Goal: Task Accomplishment & Management: Manage account settings

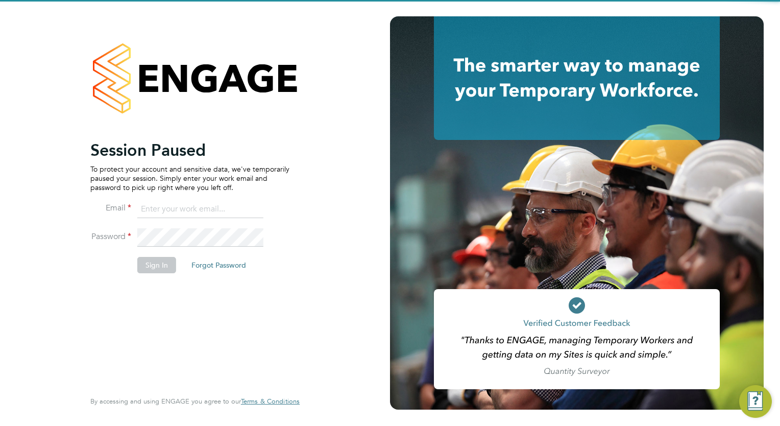
type input "wates@alliance-msp.co.uk"
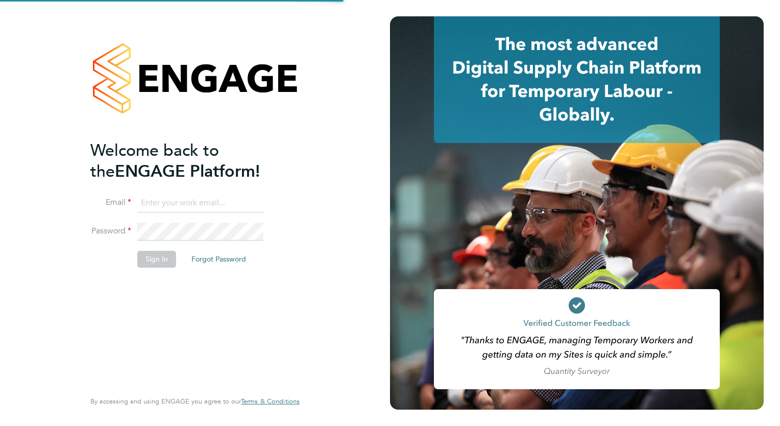
type input "[EMAIL_ADDRESS][DOMAIN_NAME]"
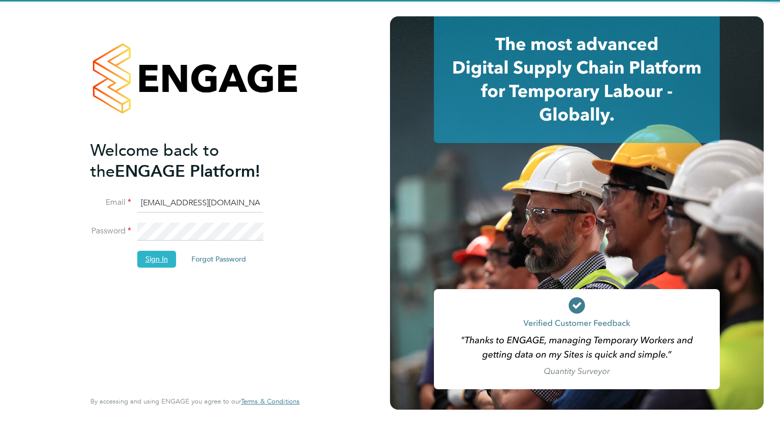
click at [167, 257] on button "Sign In" at bounding box center [156, 259] width 39 height 16
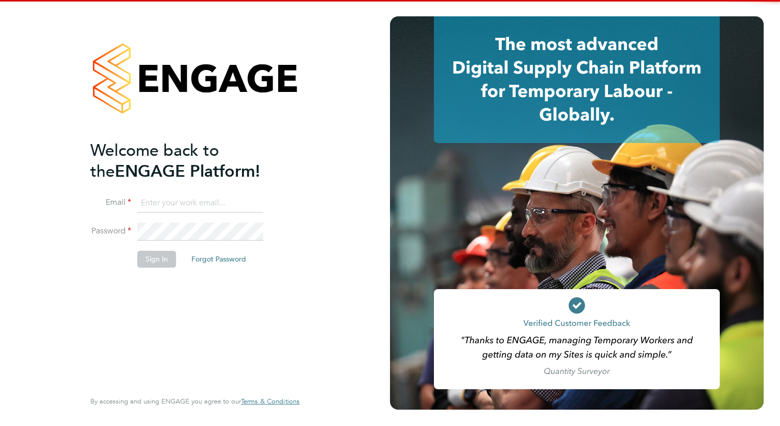
type input "megan.westlotorn@alliancemsp.co.uk"
click at [161, 264] on button "Sign In" at bounding box center [156, 259] width 39 height 16
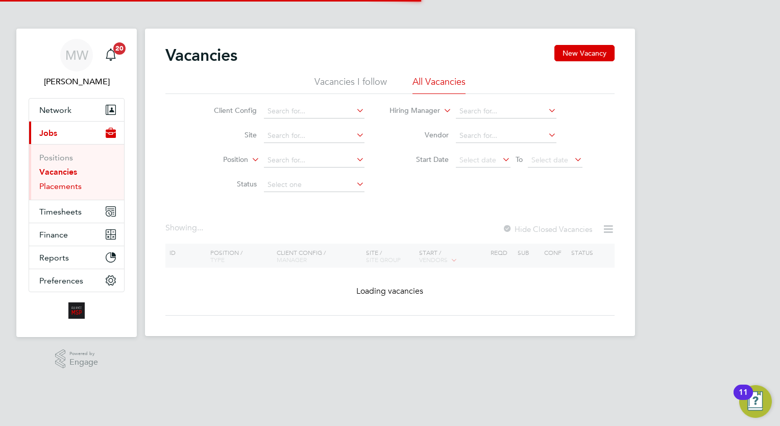
click at [65, 188] on link "Placements" at bounding box center [60, 186] width 42 height 10
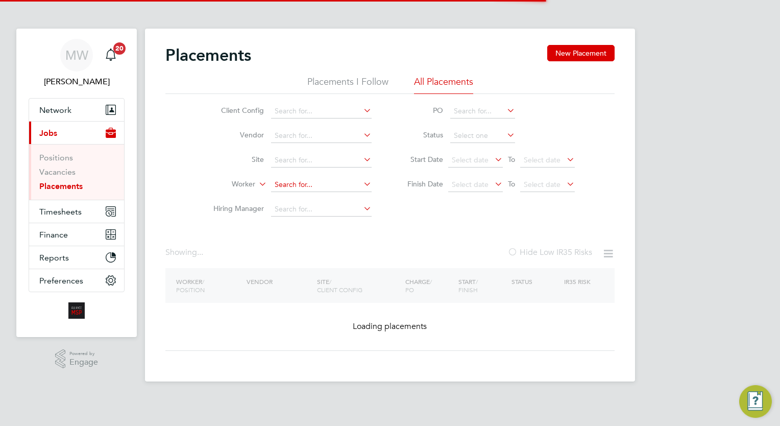
click at [321, 178] on input at bounding box center [321, 185] width 101 height 14
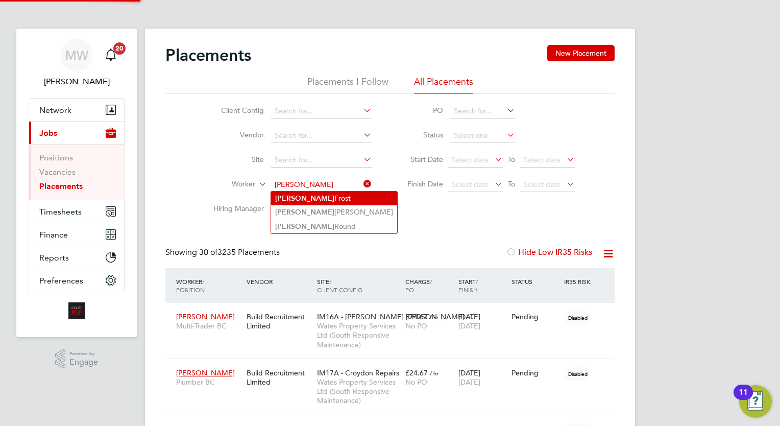
click at [325, 196] on li "Angela Frost" at bounding box center [334, 199] width 126 height 14
type input "Angela Frost"
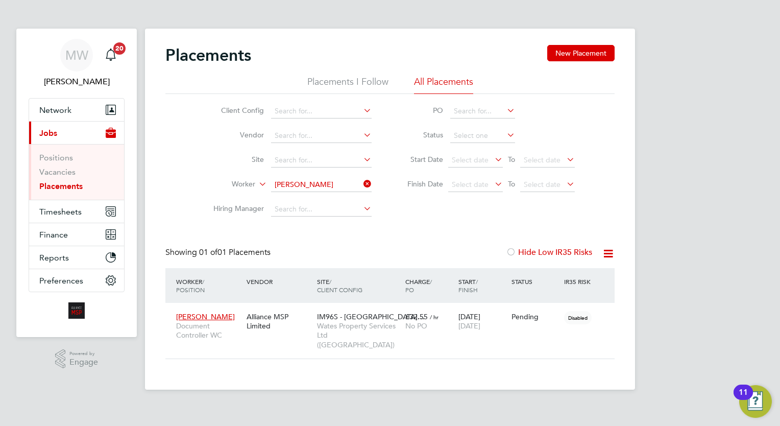
click at [362, 186] on icon at bounding box center [362, 184] width 0 height 14
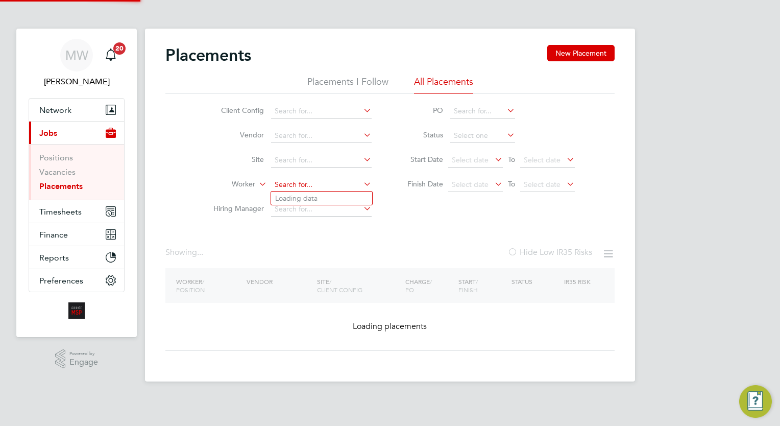
click at [324, 184] on input at bounding box center [321, 185] width 101 height 14
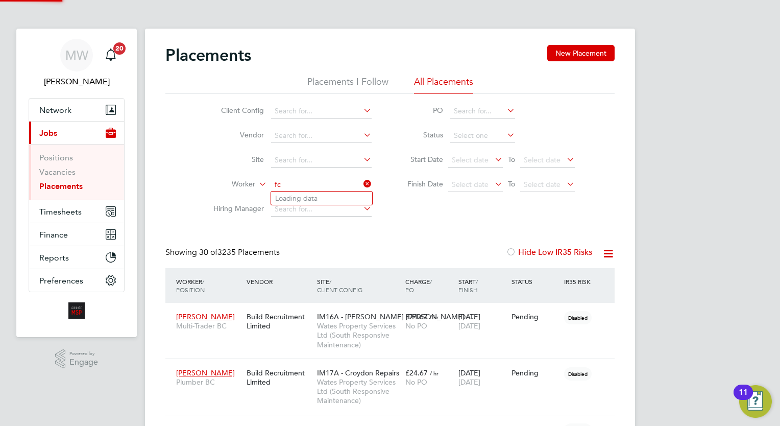
type input "f"
click at [328, 199] on li "Carla Turney" at bounding box center [334, 199] width 126 height 14
type input "Carla Turney"
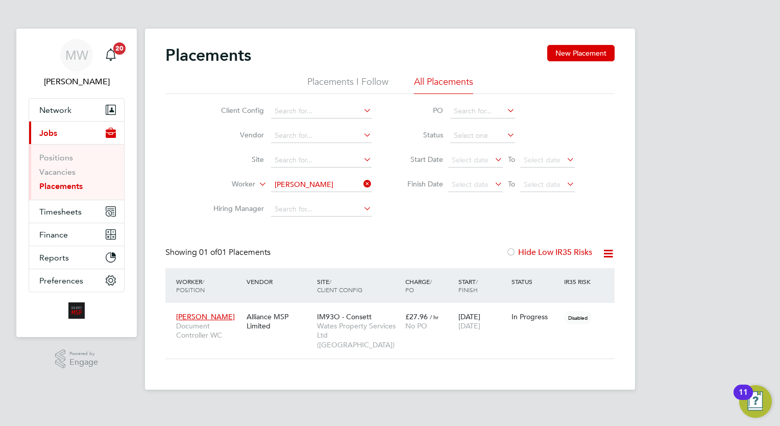
click at [362, 181] on icon at bounding box center [362, 184] width 0 height 14
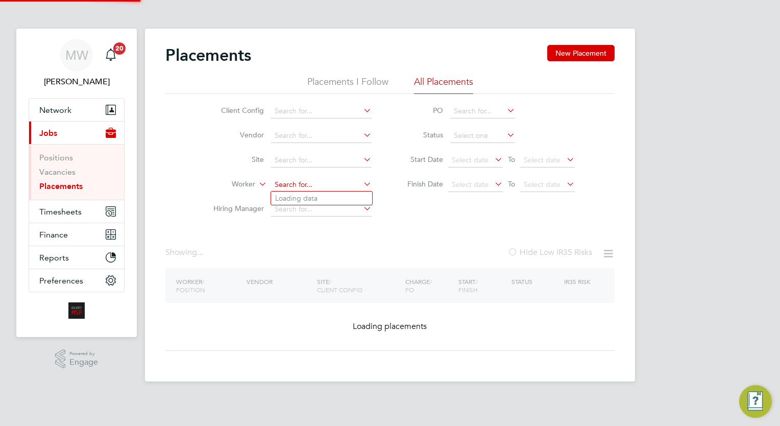
click at [343, 184] on input at bounding box center [321, 185] width 101 height 14
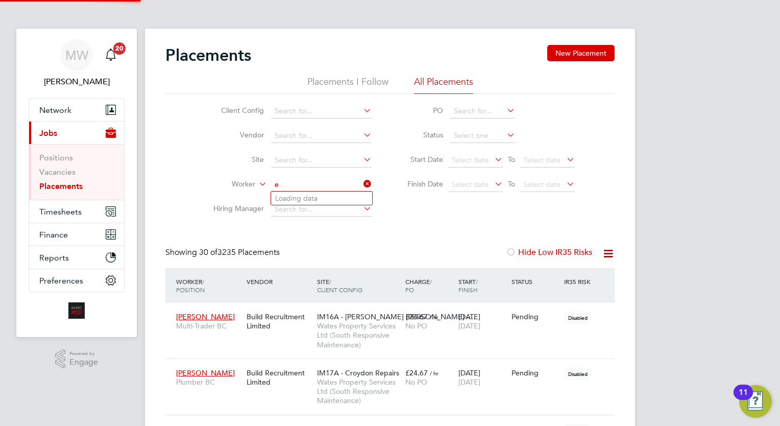
scroll to position [29, 71]
click at [346, 192] on li "Elijah Fenton" at bounding box center [334, 199] width 126 height 14
type input "Elijah Fenton"
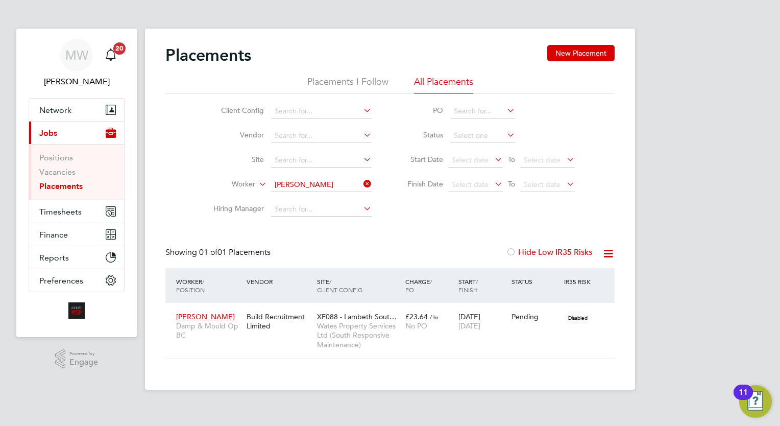
drag, startPoint x: 367, startPoint y: 183, endPoint x: 341, endPoint y: 183, distance: 25.5
click at [362, 183] on icon at bounding box center [362, 184] width 0 height 14
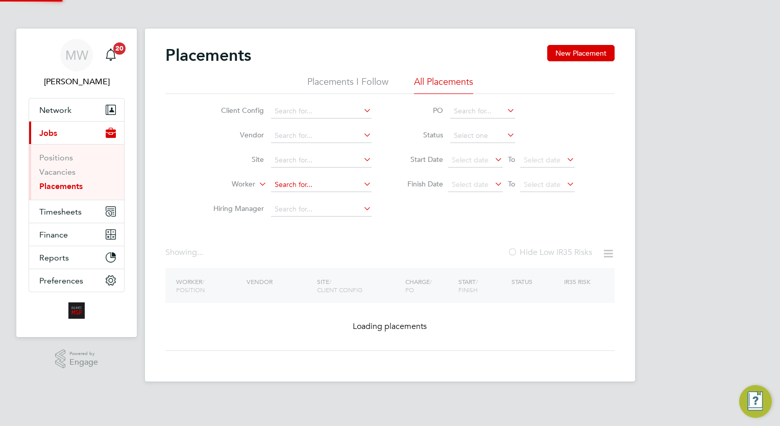
click at [325, 182] on input at bounding box center [321, 185] width 101 height 14
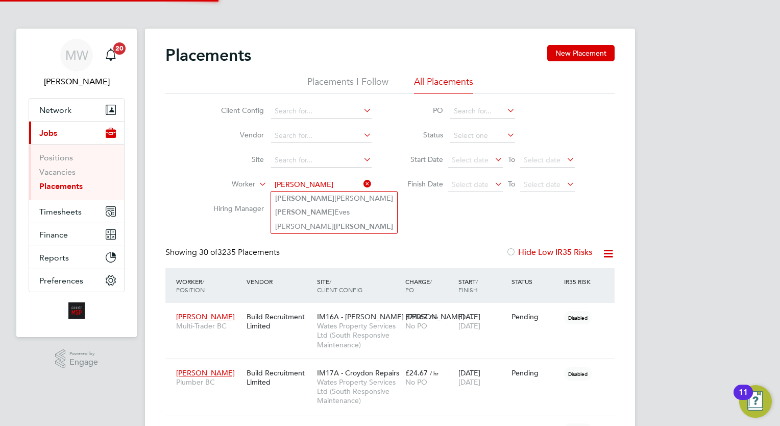
type input "courtney eve"
click at [322, 209] on input at bounding box center [321, 209] width 101 height 14
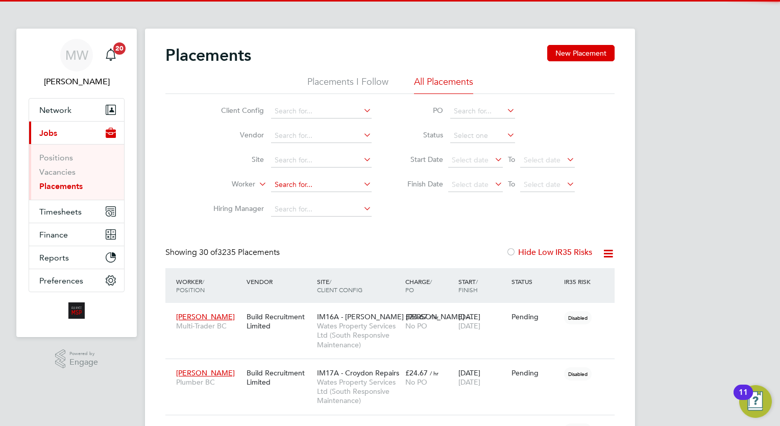
click at [317, 188] on input at bounding box center [321, 185] width 101 height 14
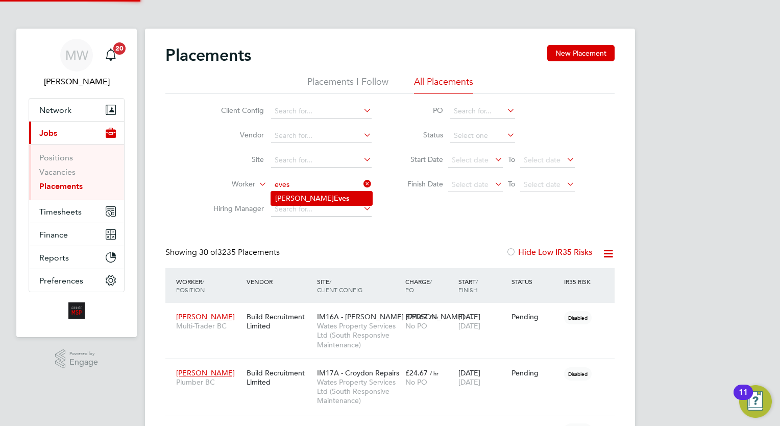
click at [334, 197] on b "Eves" at bounding box center [341, 198] width 15 height 9
type input "Courtney Eves"
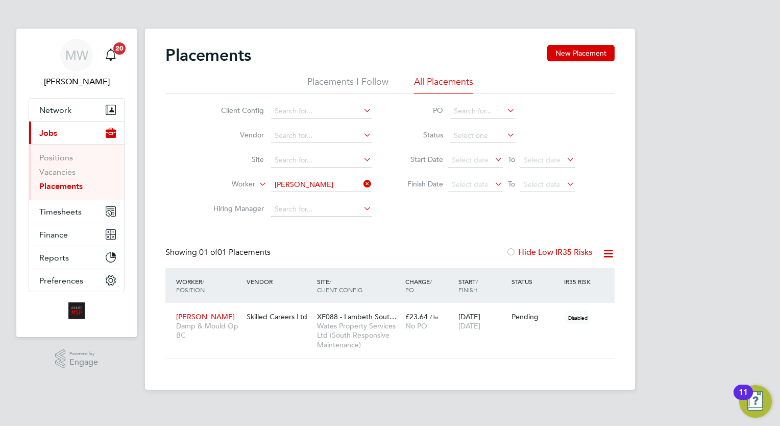
drag, startPoint x: 363, startPoint y: 187, endPoint x: 344, endPoint y: 179, distance: 20.9
click at [362, 187] on icon at bounding box center [362, 184] width 0 height 14
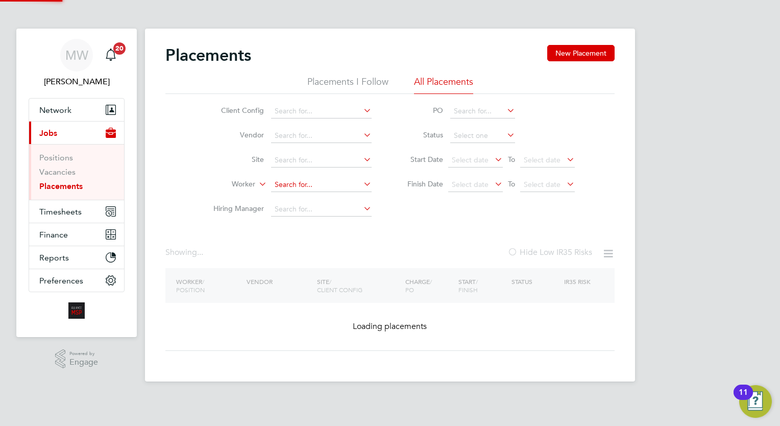
click at [327, 179] on input at bounding box center [321, 185] width 101 height 14
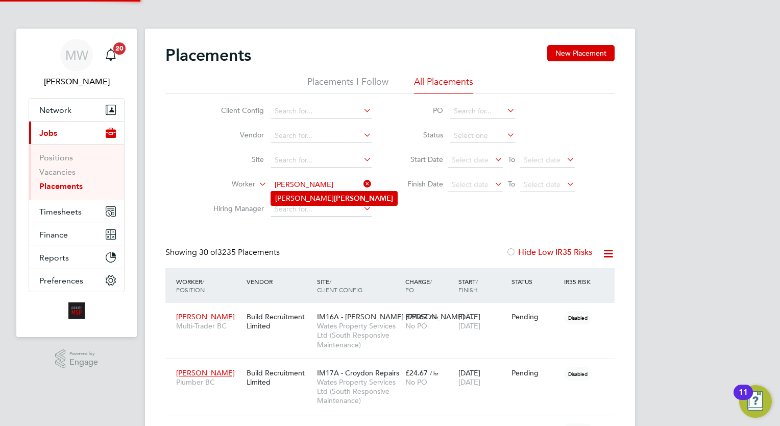
click at [327, 195] on li "Gary Curley" at bounding box center [334, 199] width 126 height 14
type input "Gary Curley"
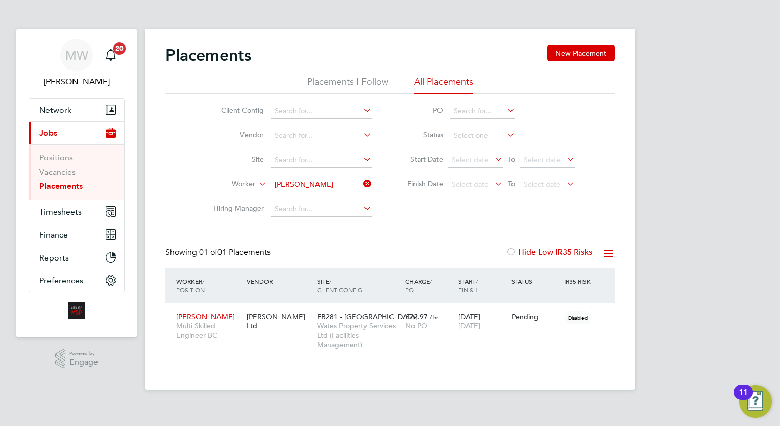
click at [362, 179] on icon at bounding box center [362, 184] width 0 height 14
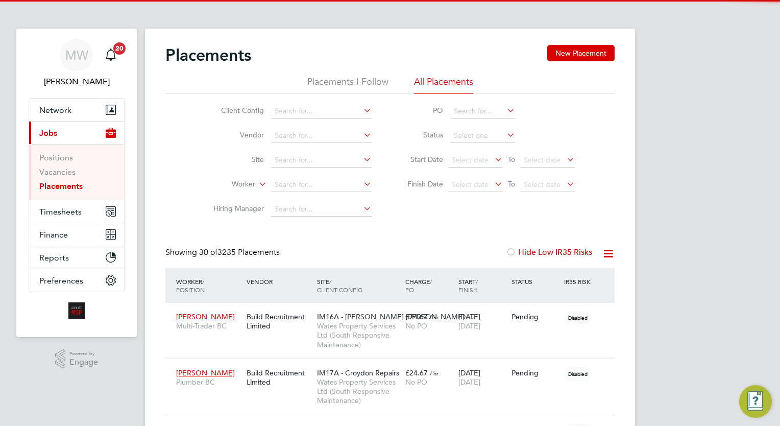
scroll to position [29, 71]
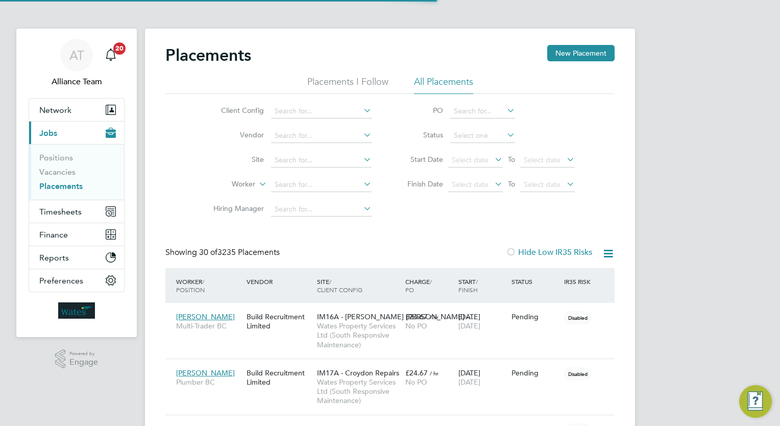
click at [59, 183] on link "Placements" at bounding box center [60, 186] width 43 height 10
drag, startPoint x: 69, startPoint y: 209, endPoint x: 75, endPoint y: 207, distance: 5.5
click at [69, 209] on span "Timesheets" at bounding box center [60, 212] width 42 height 10
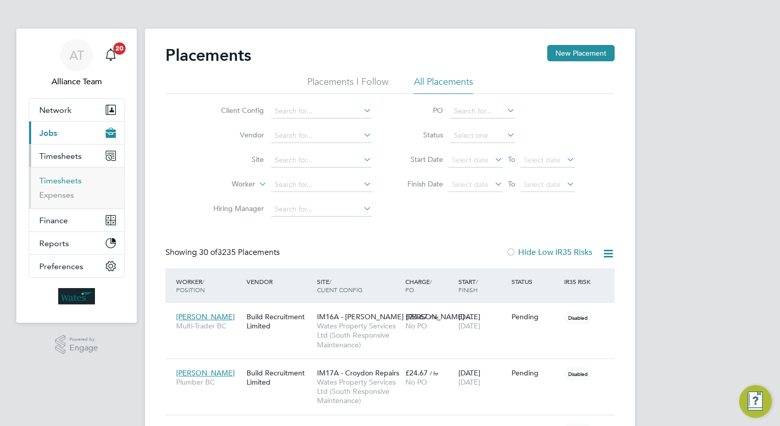
click at [70, 177] on link "Timesheets" at bounding box center [60, 181] width 42 height 10
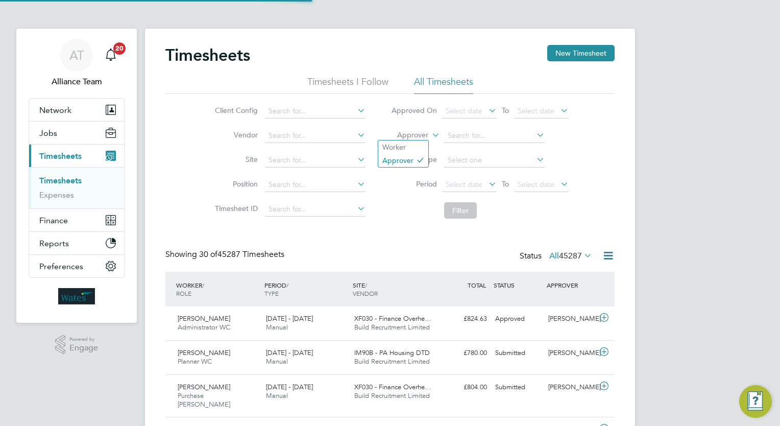
click at [430, 131] on icon at bounding box center [430, 132] width 0 height 9
click at [392, 146] on li "Worker" at bounding box center [403, 146] width 50 height 13
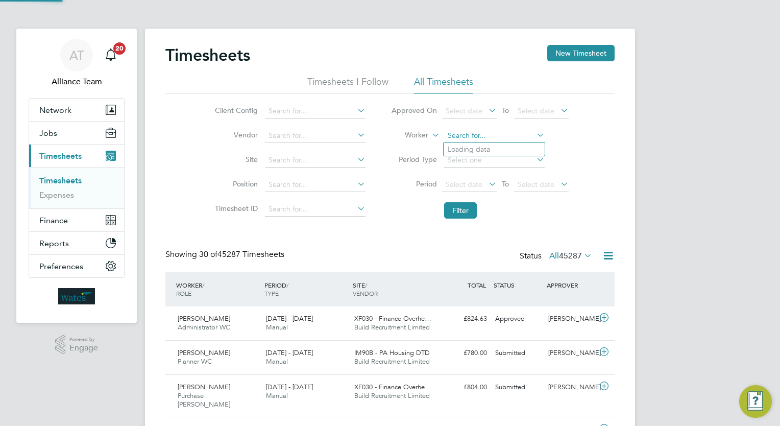
click at [453, 139] on input at bounding box center [494, 136] width 101 height 14
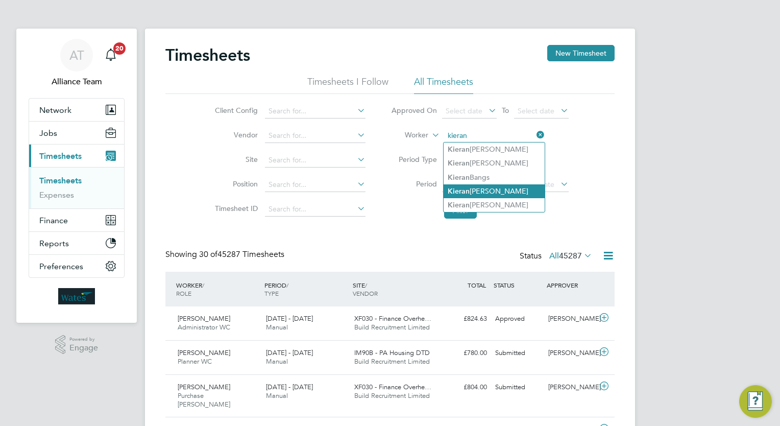
click at [490, 191] on li "[PERSON_NAME]" at bounding box center [494, 191] width 101 height 14
type input "[PERSON_NAME]"
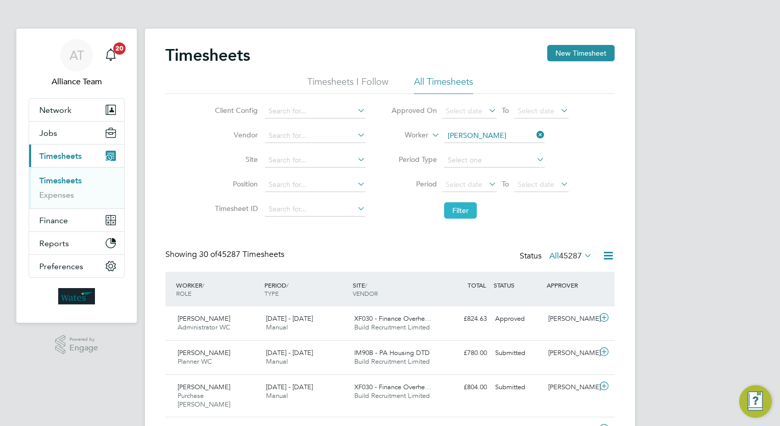
click at [453, 211] on button "Filter" at bounding box center [460, 210] width 33 height 16
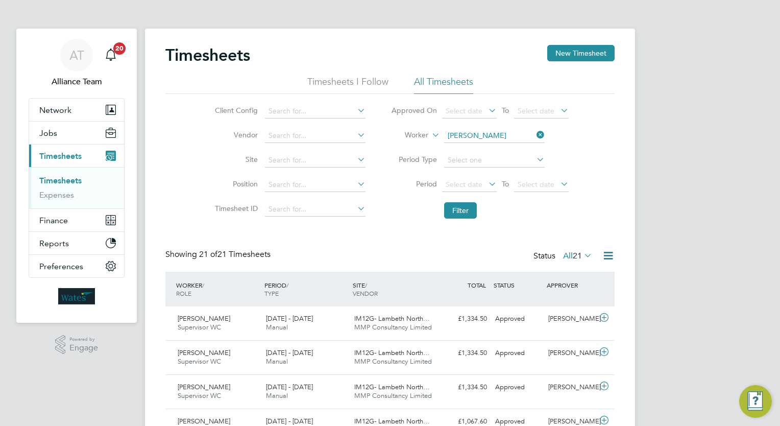
drag, startPoint x: 464, startPoint y: 207, endPoint x: 473, endPoint y: 151, distance: 57.5
click at [464, 209] on button "Filter" at bounding box center [460, 210] width 33 height 16
click at [579, 252] on span "21" at bounding box center [577, 256] width 9 height 10
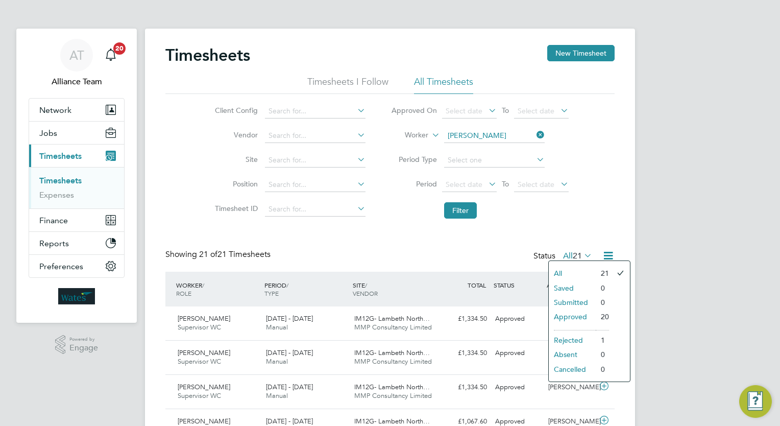
click at [376, 257] on div "Showing 21 of 21 Timesheets Status All 21" at bounding box center [389, 260] width 449 height 22
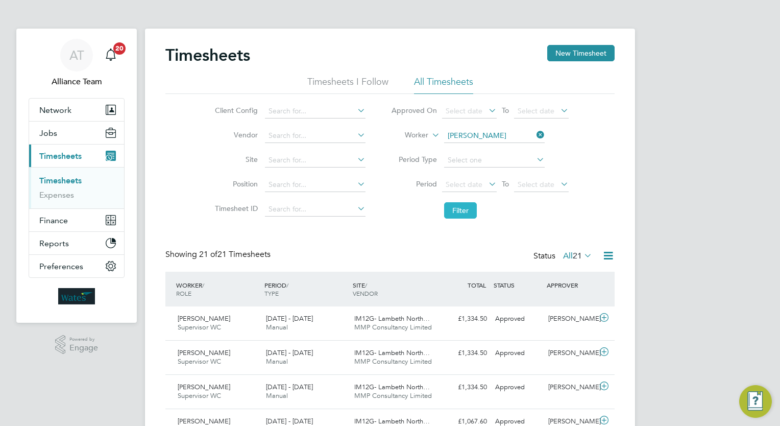
click at [470, 204] on button "Filter" at bounding box center [460, 210] width 33 height 16
click at [464, 216] on button "Filter" at bounding box center [460, 210] width 33 height 16
click at [456, 222] on li "Filter" at bounding box center [479, 210] width 203 height 27
click at [490, 219] on li "Filter" at bounding box center [479, 210] width 203 height 27
click at [472, 213] on button "Filter" at bounding box center [460, 210] width 33 height 16
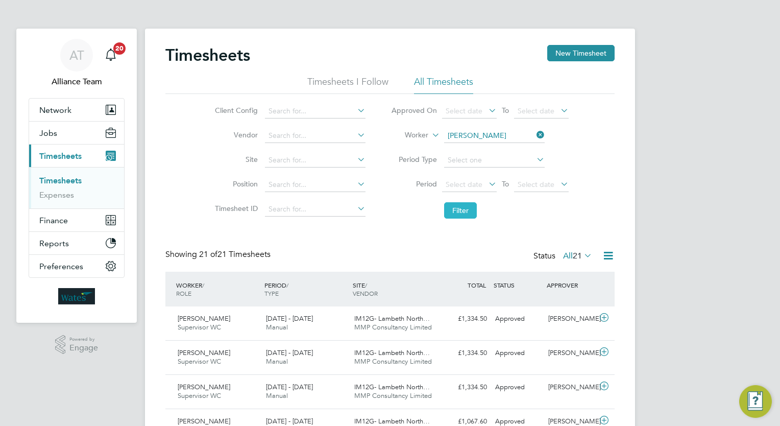
click at [459, 208] on button "Filter" at bounding box center [460, 210] width 33 height 16
click at [455, 212] on button "Filter" at bounding box center [460, 210] width 33 height 16
click at [571, 250] on div "Status All 21" at bounding box center [564, 256] width 61 height 14
click at [573, 257] on span "21" at bounding box center [577, 256] width 9 height 10
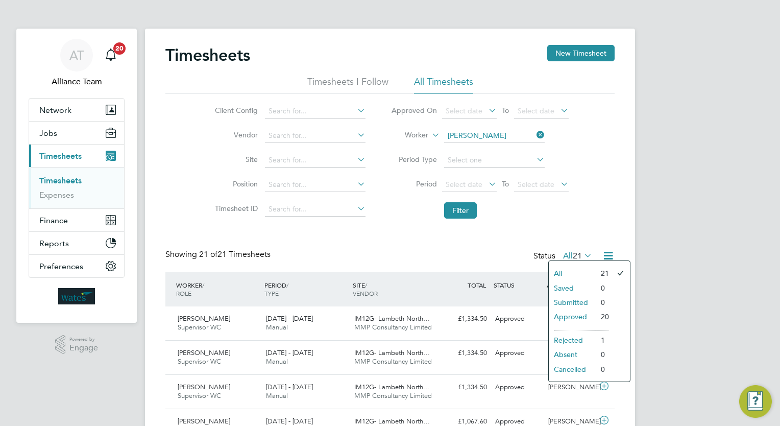
click at [608, 187] on div "Client Config Vendor Site Position Timesheet ID Approved On Select date To Sele…" at bounding box center [389, 159] width 449 height 130
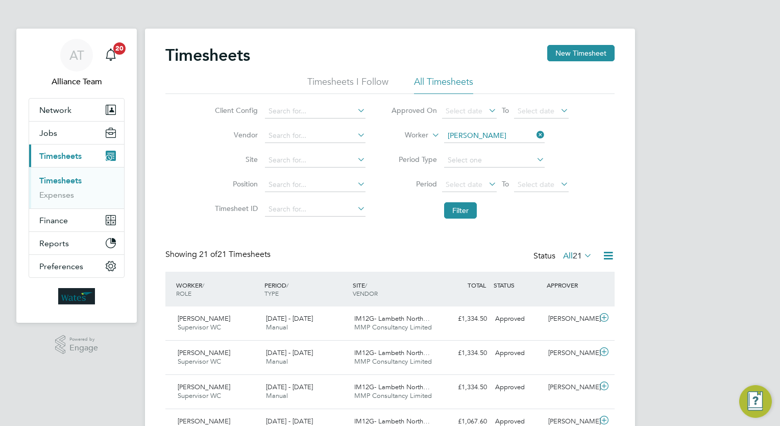
click at [384, 206] on li "Filter" at bounding box center [479, 210] width 203 height 27
drag, startPoint x: 313, startPoint y: 327, endPoint x: 67, endPoint y: 452, distance: 275.4
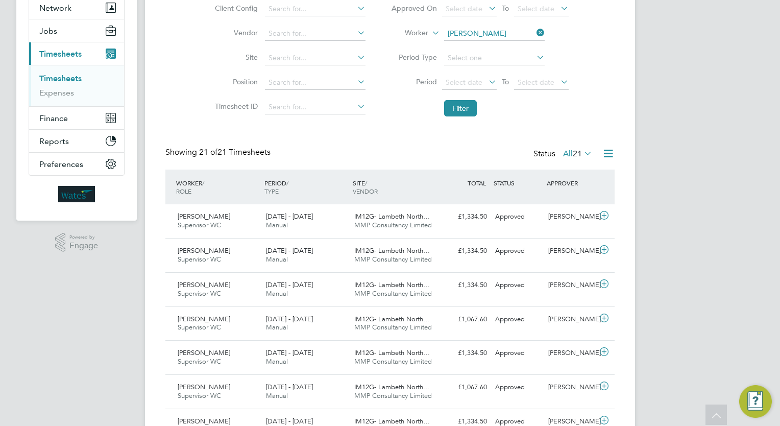
click at [328, 138] on div "Timesheets New Timesheet Timesheets I Follow All Timesheets Client Config Vendo…" at bounding box center [389, 432] width 449 height 978
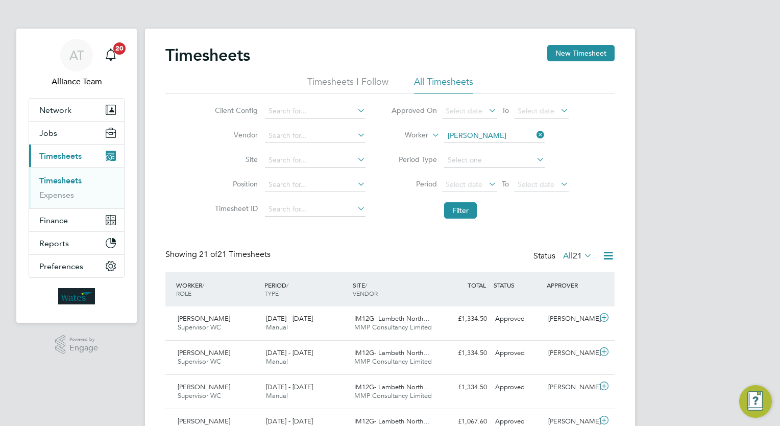
click at [461, 200] on li "Filter" at bounding box center [479, 210] width 203 height 27
click at [466, 209] on button "Filter" at bounding box center [460, 210] width 33 height 16
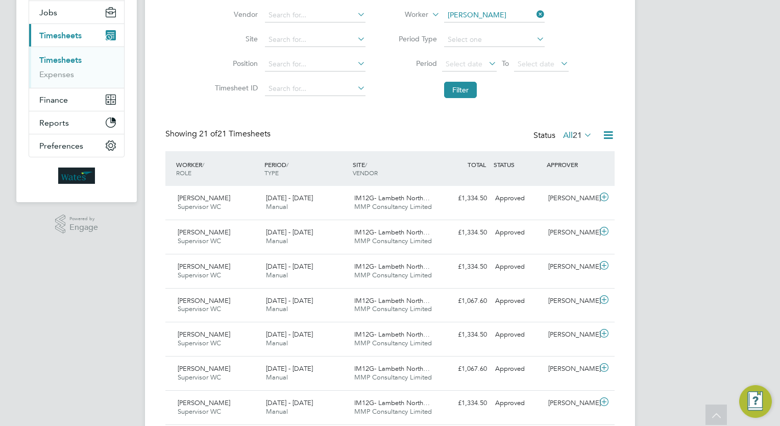
click at [577, 137] on span "21" at bounding box center [577, 135] width 9 height 10
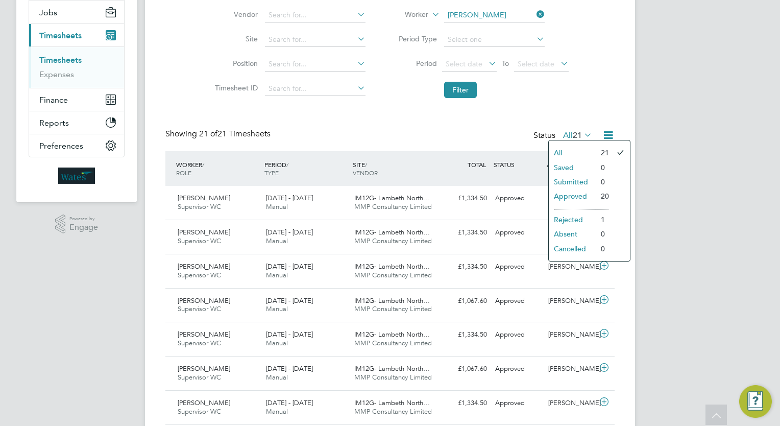
click at [351, 122] on div "Timesheets New Timesheet Timesheets I Follow All Timesheets Client Config Vendo…" at bounding box center [389, 413] width 449 height 978
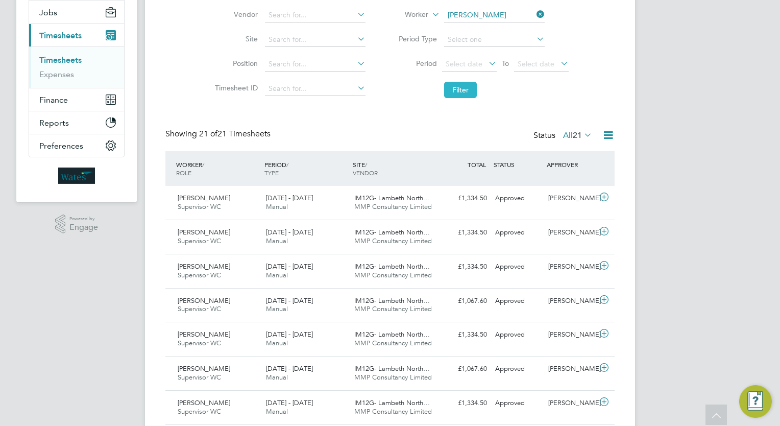
click at [460, 95] on button "Filter" at bounding box center [460, 90] width 33 height 16
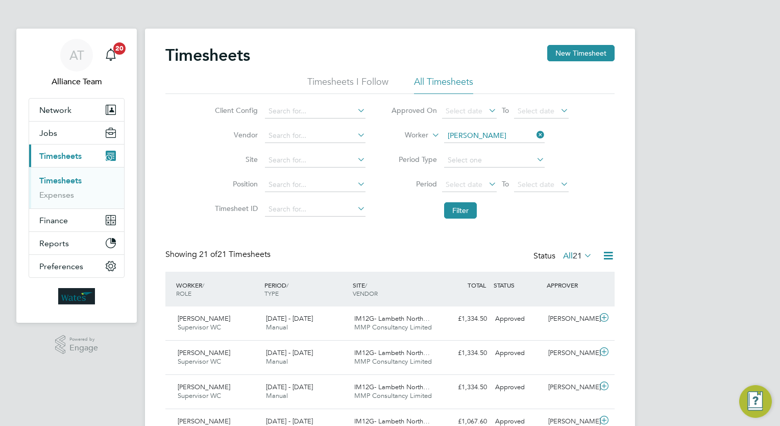
click at [450, 213] on button "Filter" at bounding box center [460, 210] width 33 height 16
click at [333, 218] on li "Timesheet ID" at bounding box center [288, 209] width 179 height 25
click at [453, 207] on button "Filter" at bounding box center [460, 210] width 33 height 16
click at [475, 218] on button "Filter" at bounding box center [460, 210] width 33 height 16
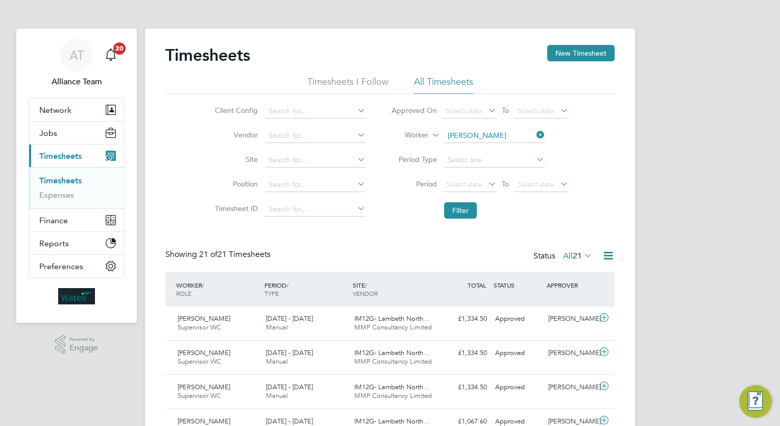
click at [576, 257] on span "21" at bounding box center [577, 256] width 9 height 10
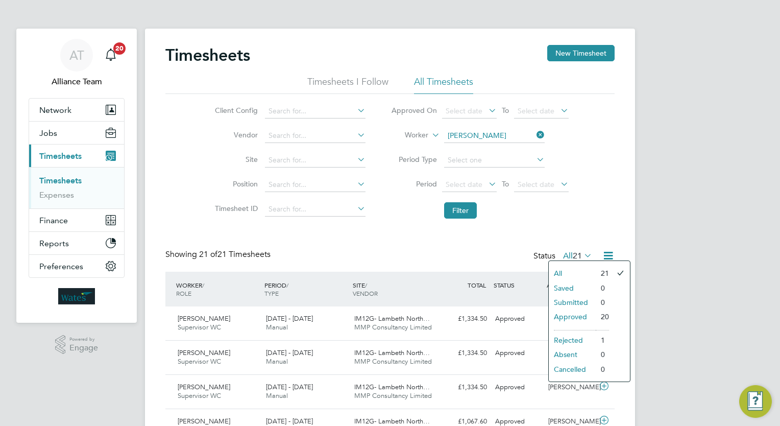
drag, startPoint x: 411, startPoint y: 238, endPoint x: 404, endPoint y: 242, distance: 7.8
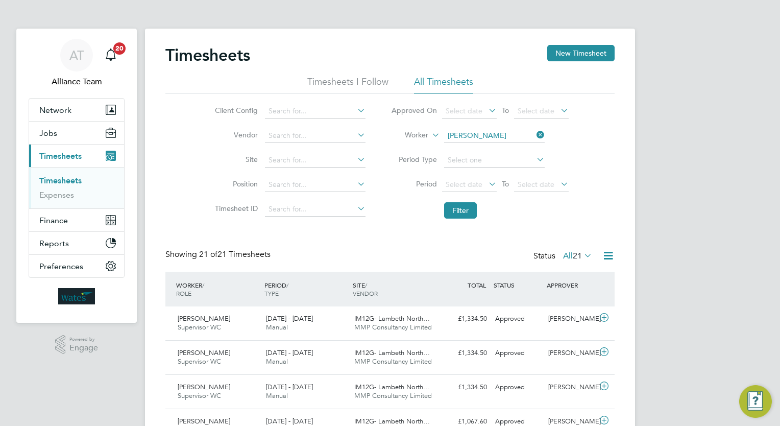
drag, startPoint x: 398, startPoint y: 191, endPoint x: 445, endPoint y: 67, distance: 132.4
click at [399, 191] on li "Period Select date To Select date" at bounding box center [479, 185] width 203 height 25
drag, startPoint x: 325, startPoint y: 256, endPoint x: 330, endPoint y: 243, distance: 14.9
click at [328, 249] on div "Showing 21 of 21 Timesheets Status All 21" at bounding box center [389, 260] width 449 height 22
click at [465, 200] on li "Filter" at bounding box center [479, 210] width 203 height 27
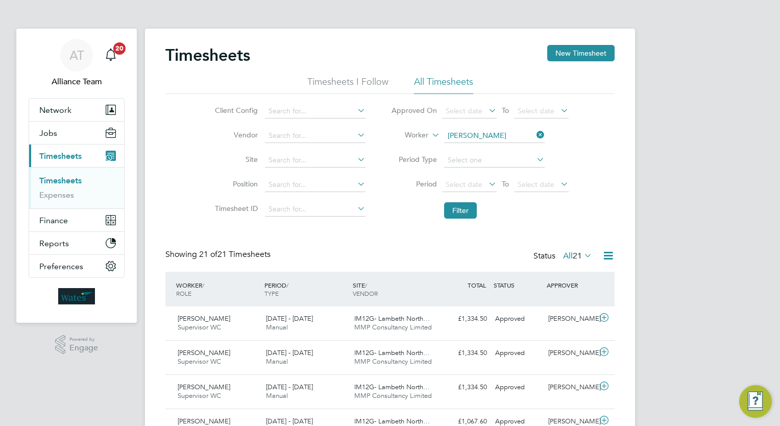
click at [462, 223] on li "Filter" at bounding box center [479, 210] width 203 height 27
click at [464, 207] on button "Filter" at bounding box center [460, 210] width 33 height 16
click at [416, 222] on li "Filter" at bounding box center [479, 210] width 203 height 27
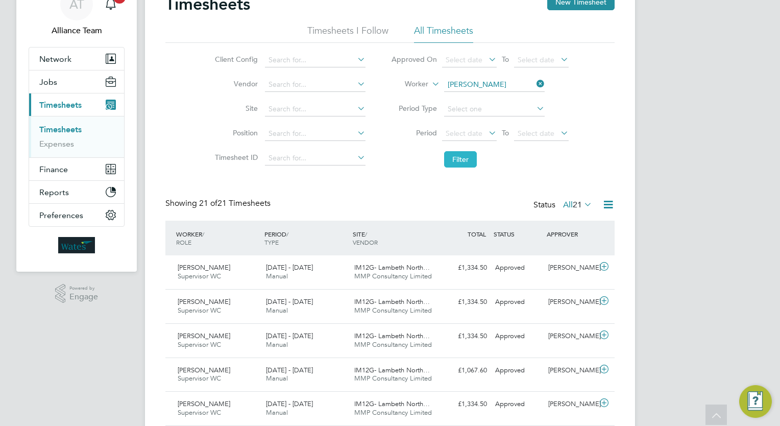
click at [455, 158] on button "Filter" at bounding box center [460, 159] width 33 height 16
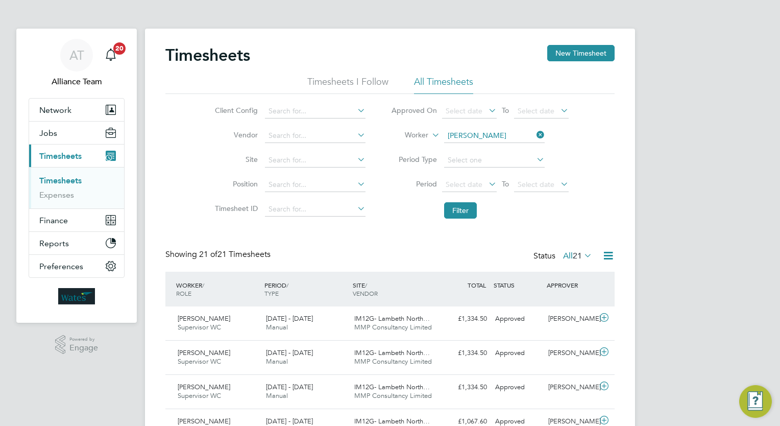
drag, startPoint x: 468, startPoint y: 210, endPoint x: 432, endPoint y: 213, distance: 36.4
click at [467, 209] on button "Filter" at bounding box center [460, 210] width 33 height 16
click at [389, 212] on li "Filter" at bounding box center [479, 210] width 203 height 27
drag, startPoint x: 484, startPoint y: 208, endPoint x: 485, endPoint y: 201, distance: 7.3
click at [485, 203] on li "Filter" at bounding box center [479, 210] width 203 height 27
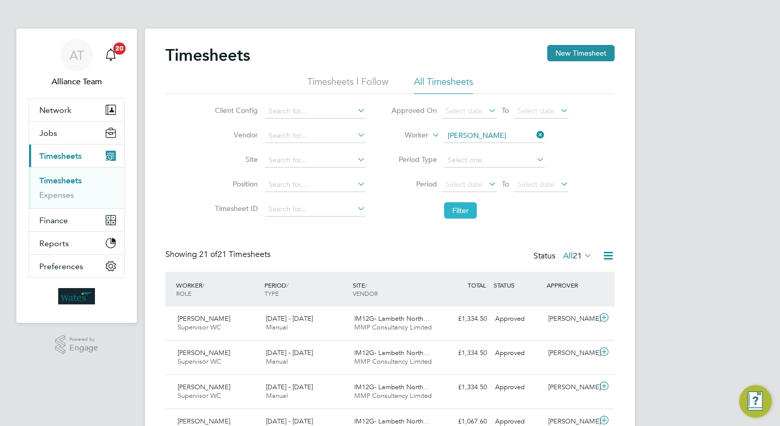
click at [474, 205] on button "Filter" at bounding box center [460, 210] width 33 height 16
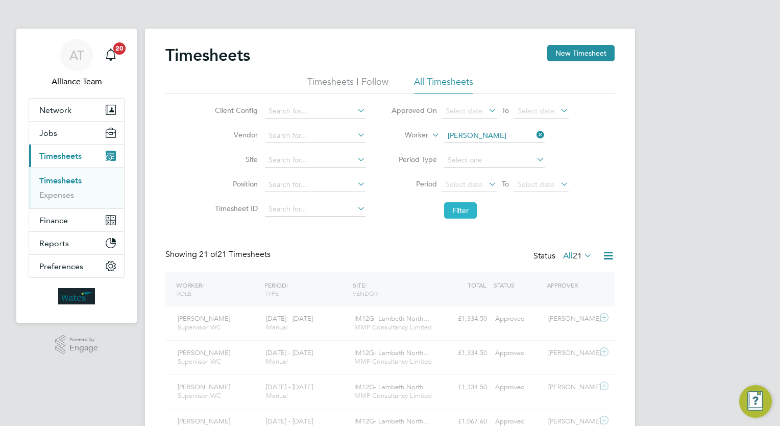
click at [458, 212] on button "Filter" at bounding box center [460, 210] width 33 height 16
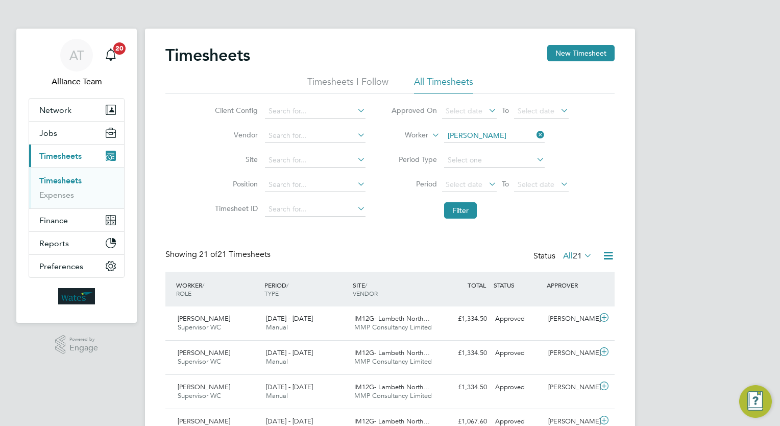
click at [567, 252] on label "All 21" at bounding box center [577, 256] width 29 height 10
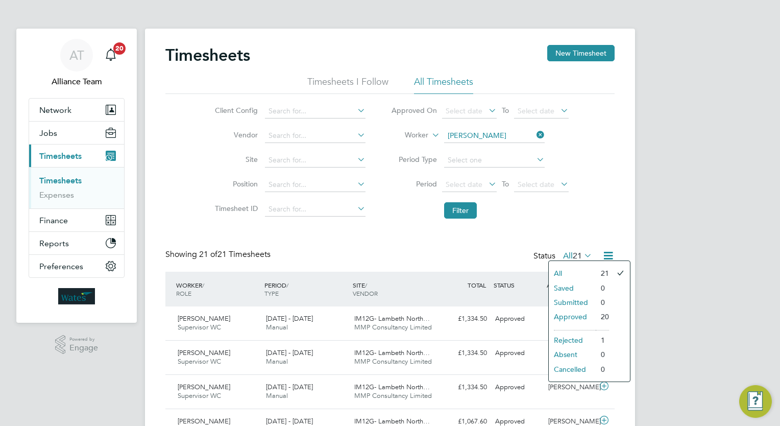
click at [570, 316] on li "Approved" at bounding box center [572, 316] width 47 height 14
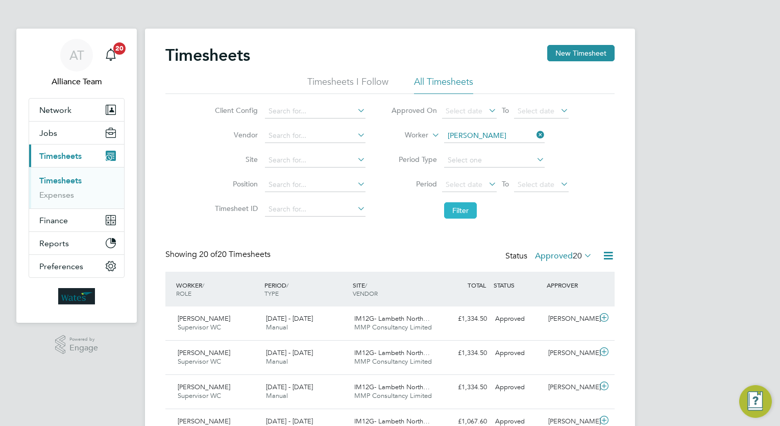
click at [464, 212] on button "Filter" at bounding box center [460, 210] width 33 height 16
